Goal: Information Seeking & Learning: Find contact information

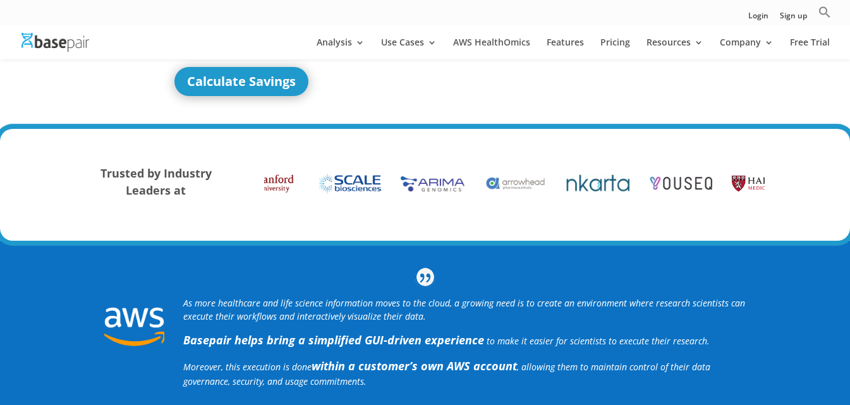
scroll to position [253, 0]
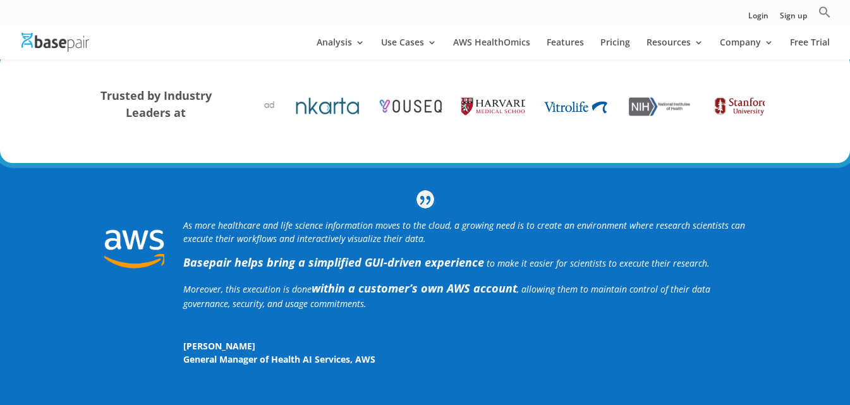
drag, startPoint x: 653, startPoint y: 118, endPoint x: 449, endPoint y: 105, distance: 204.6
click at [396, 118] on div at bounding box center [411, 106] width 64 height 38
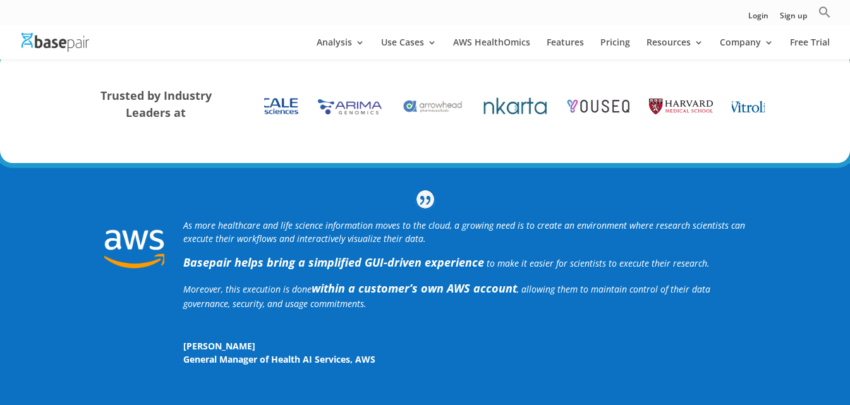
drag, startPoint x: 533, startPoint y: 111, endPoint x: 424, endPoint y: 92, distance: 111.0
click at [325, 105] on div at bounding box center [722, 106] width 1987 height 38
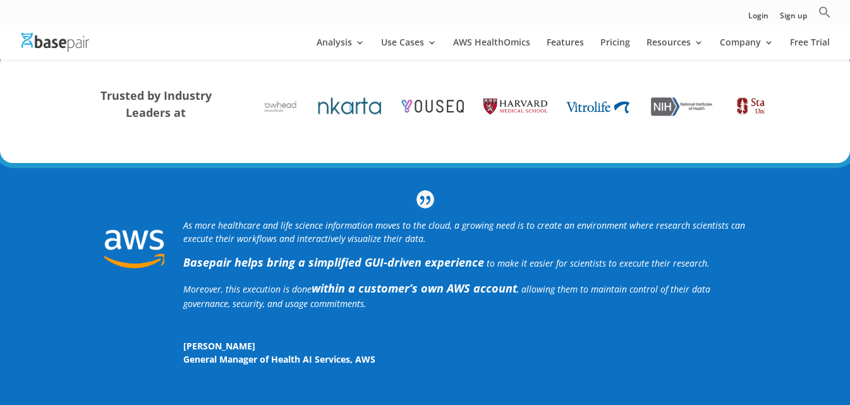
drag, startPoint x: 602, startPoint y: 114, endPoint x: 264, endPoint y: 114, distance: 338.1
click at [264, 114] on div "Trusted by Industry Leaders at" at bounding box center [425, 107] width 680 height 73
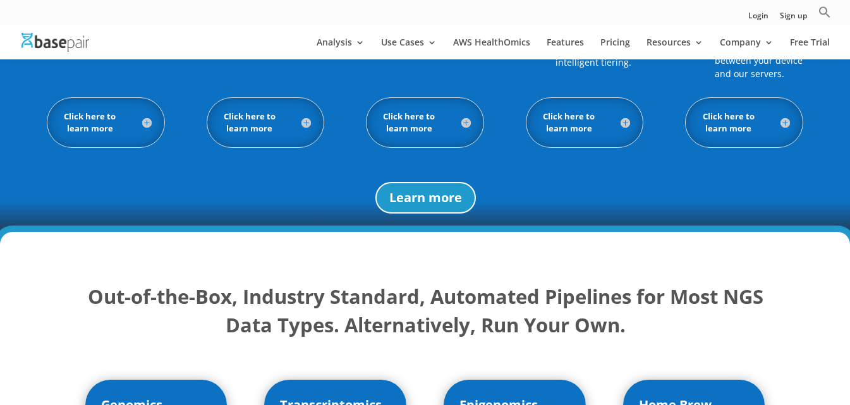
scroll to position [1138, 0]
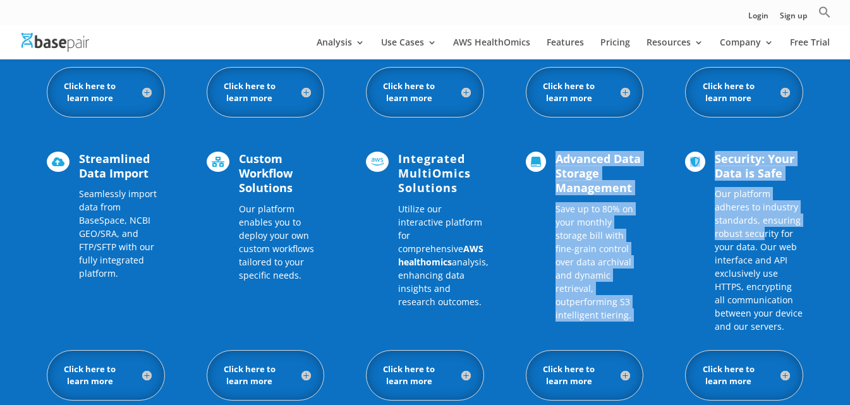
drag, startPoint x: 760, startPoint y: 237, endPoint x: 693, endPoint y: 186, distance: 84.3
click at [544, 221] on div " Streamlined Data Import Seamlessly import data from BaseSpace, NCBI GEO/SRA, …" at bounding box center [425, 243] width 757 height 216
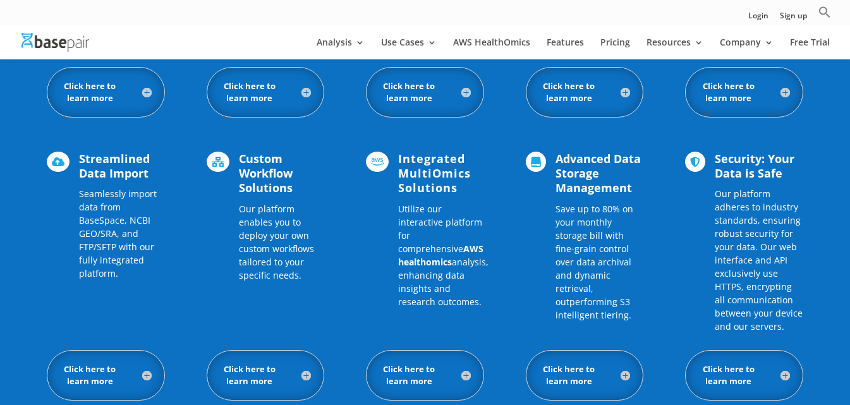
click at [814, 133] on div "How Basepair Differs  No More Data Movement No need to upload your data to a h…" at bounding box center [425, 104] width 850 height 761
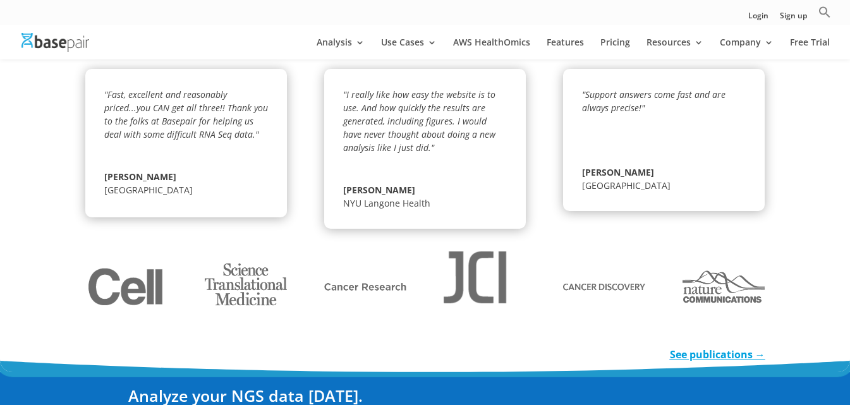
scroll to position [2124, 0]
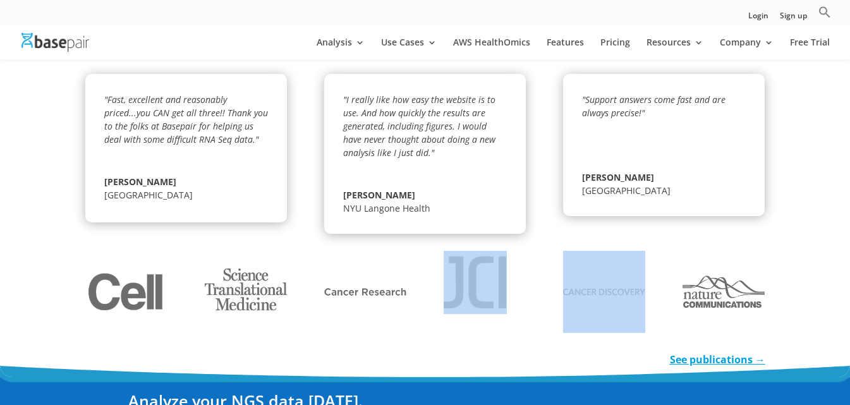
drag, startPoint x: 533, startPoint y: 281, endPoint x: 411, endPoint y: 281, distance: 122.0
click at [411, 281] on div at bounding box center [425, 292] width 680 height 116
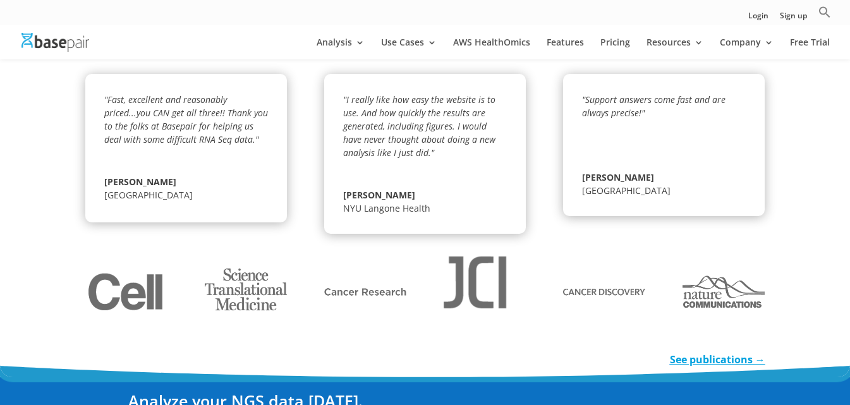
click at [47, 214] on div "Basepair Work is in Dozens of Peer-Reviewed Journals "Fast, excellent and reaso…" at bounding box center [425, 182] width 850 height 391
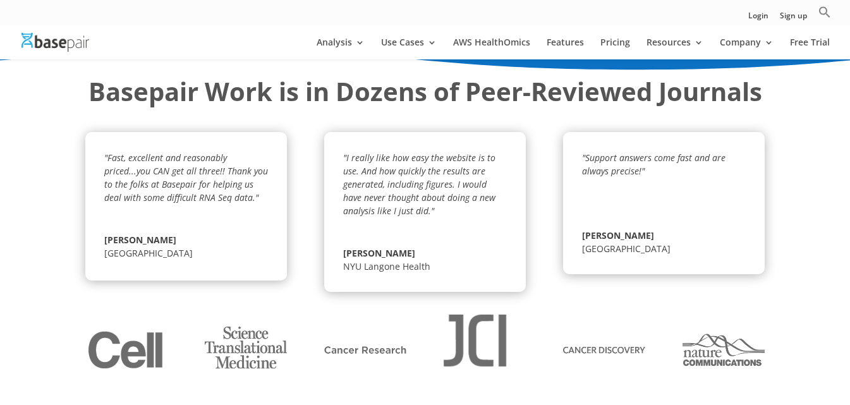
scroll to position [1997, 0]
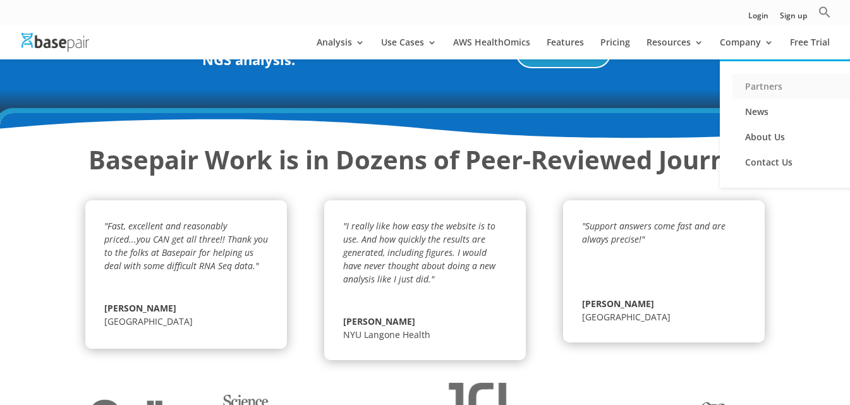
click at [771, 87] on link "Partners" at bounding box center [796, 86] width 126 height 25
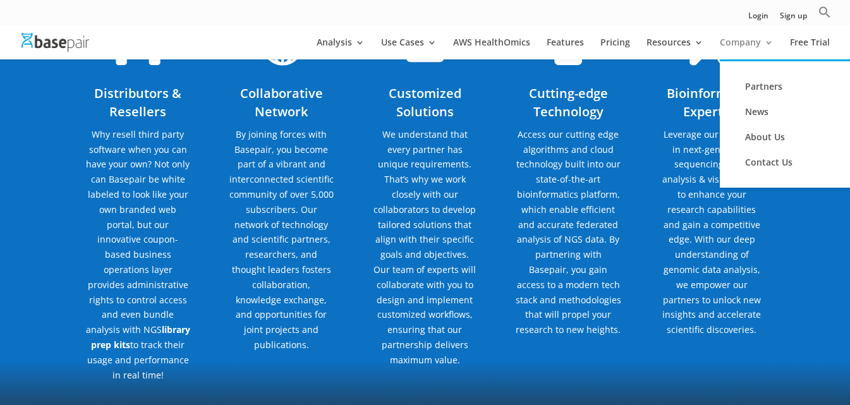
scroll to position [434, 0]
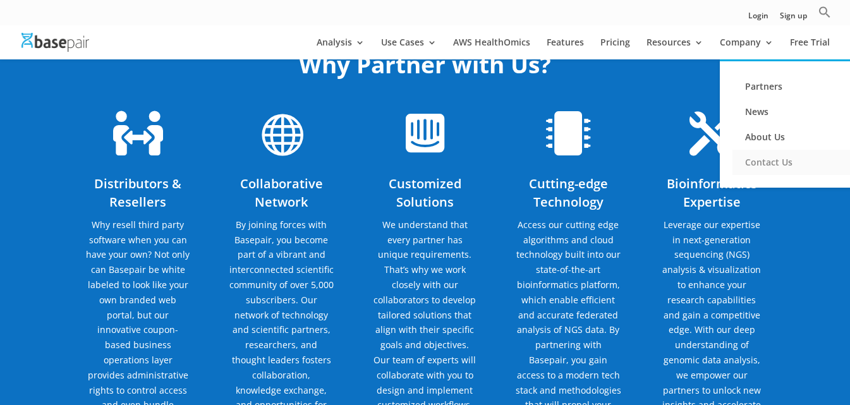
click at [761, 165] on link "Contact Us" at bounding box center [796, 162] width 126 height 25
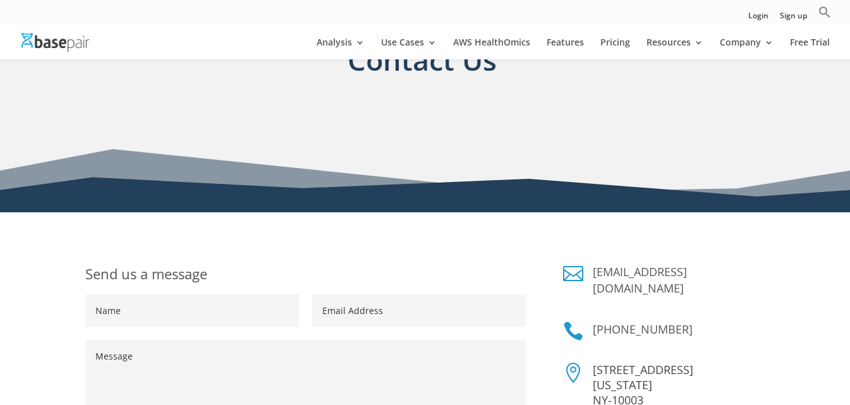
scroll to position [126, 0]
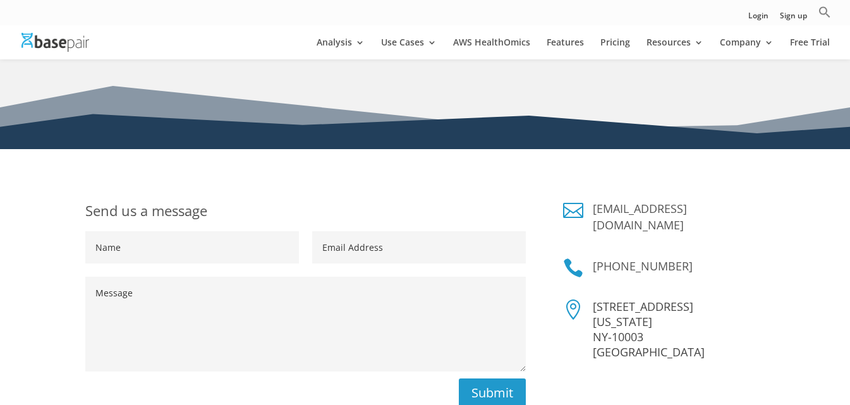
copy link "+1 (347) 428-9399"
drag, startPoint x: 702, startPoint y: 246, endPoint x: 590, endPoint y: 246, distance: 111.9
click at [590, 258] on div "+1 (347) 428-9399" at bounding box center [673, 269] width 181 height 23
